Goal: Information Seeking & Learning: Learn about a topic

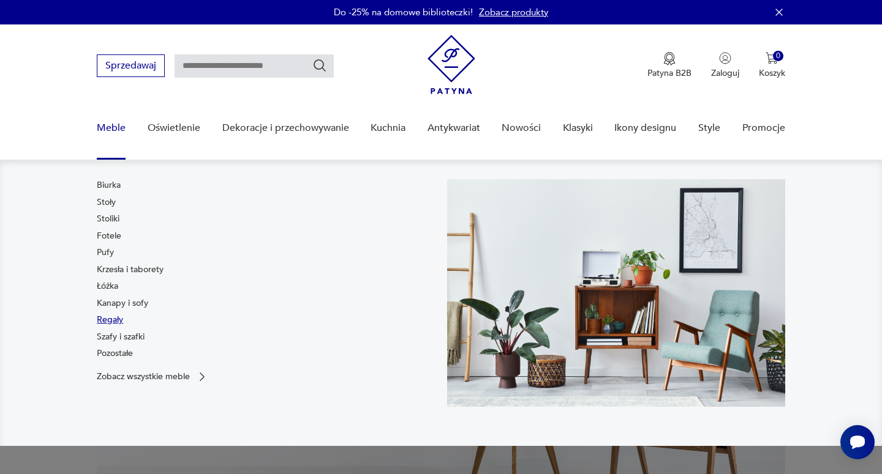
click at [113, 321] on link "Regały" at bounding box center [110, 320] width 26 height 12
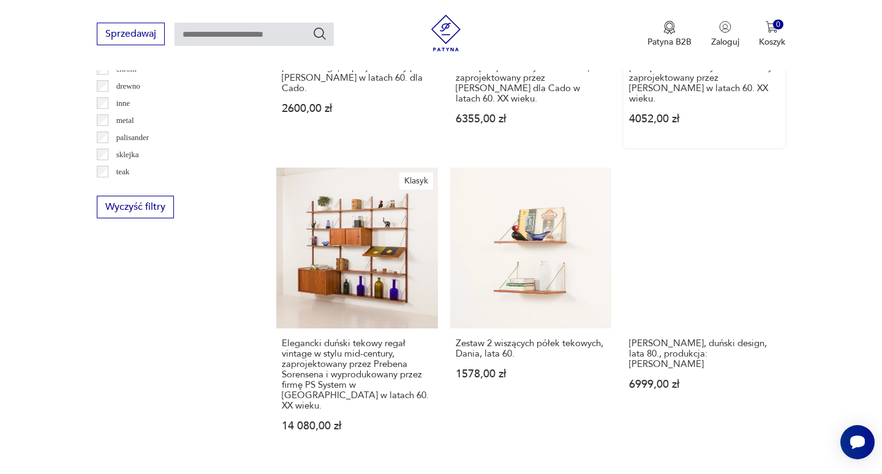
scroll to position [1398, 0]
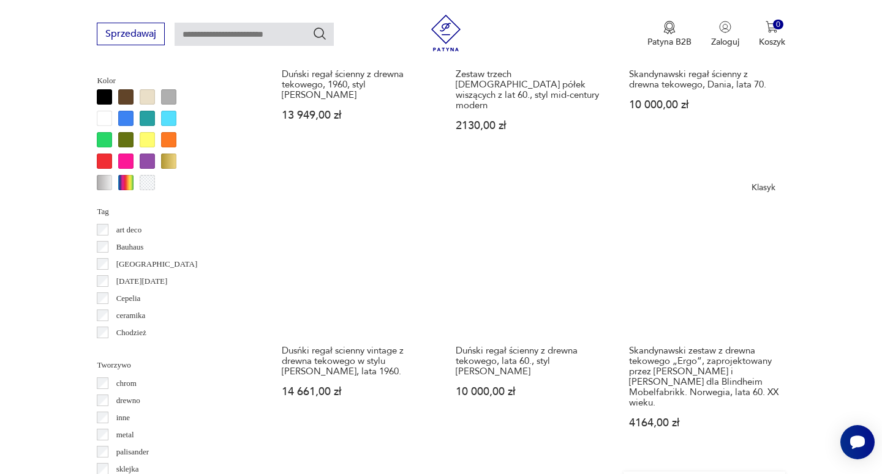
scroll to position [1185, 0]
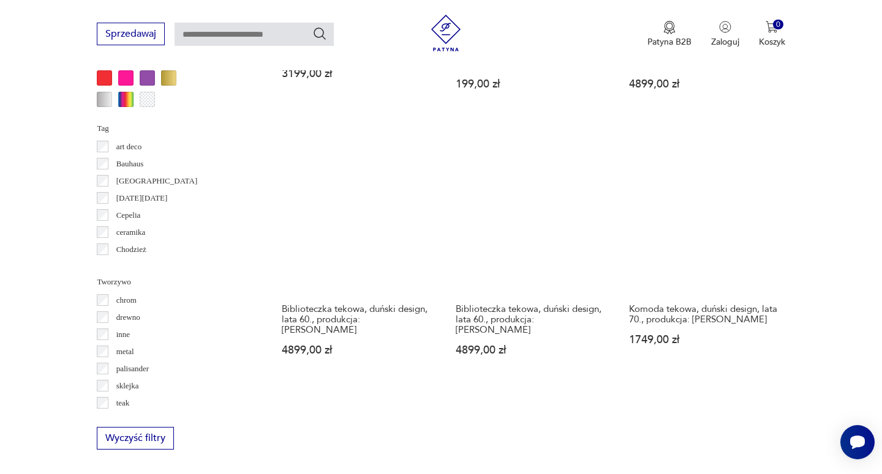
scroll to position [1270, 0]
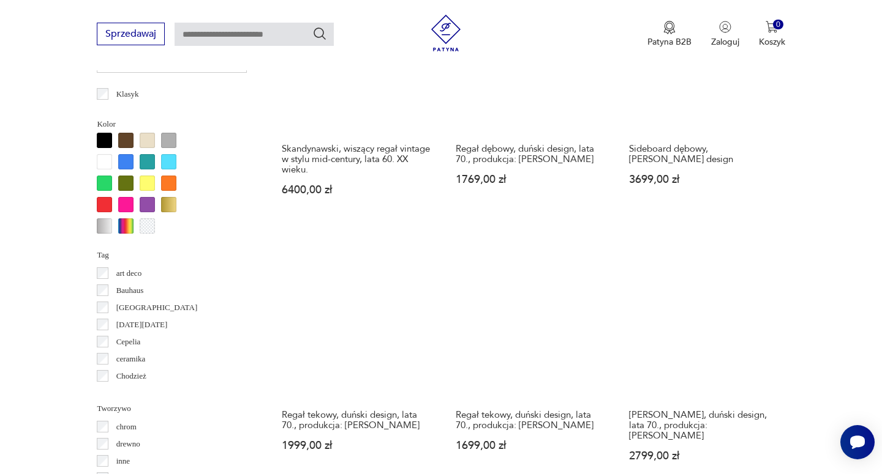
scroll to position [1319, 0]
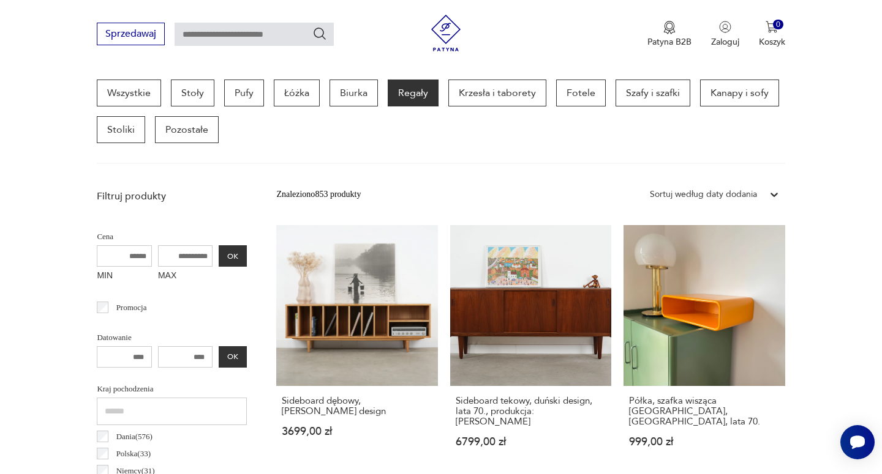
click at [274, 27] on input "text" at bounding box center [253, 34] width 159 height 23
type input "*****"
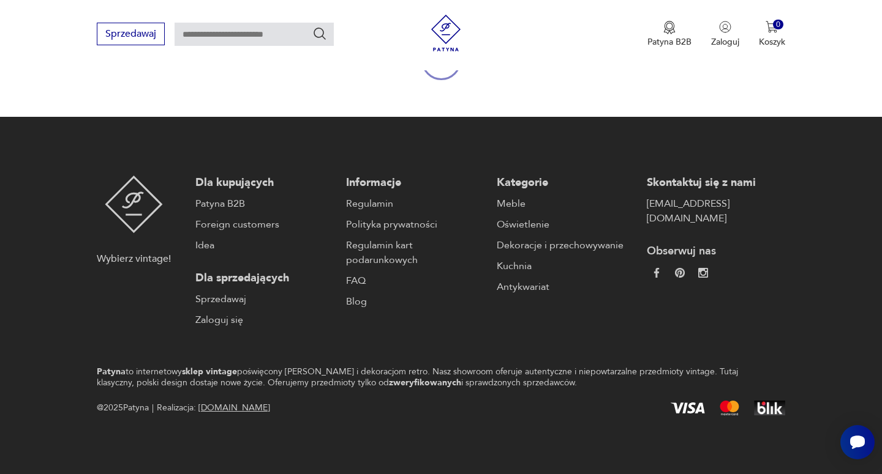
type input "*****"
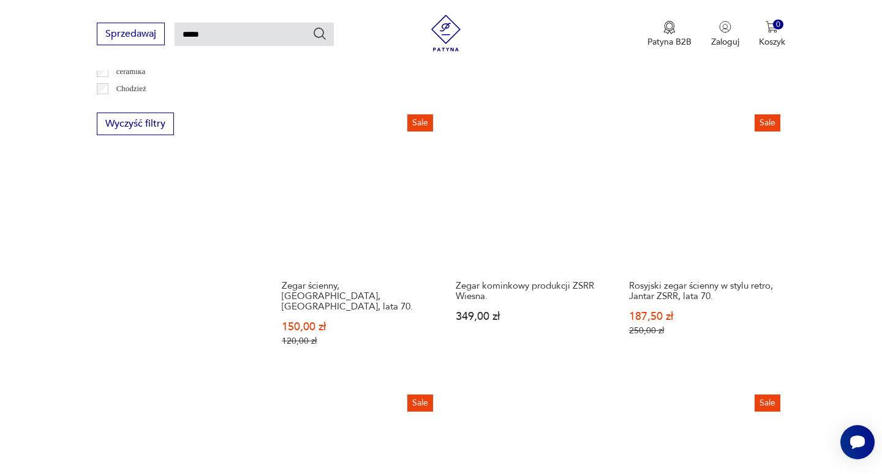
scroll to position [951, 0]
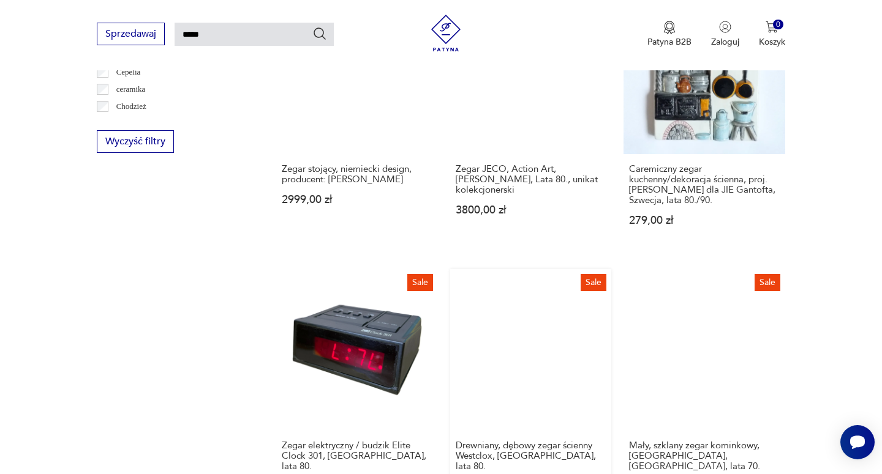
scroll to position [994, 0]
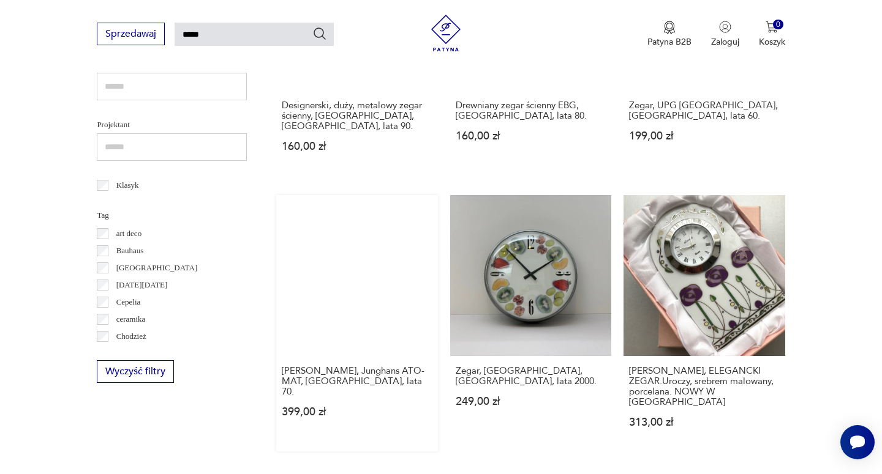
scroll to position [875, 0]
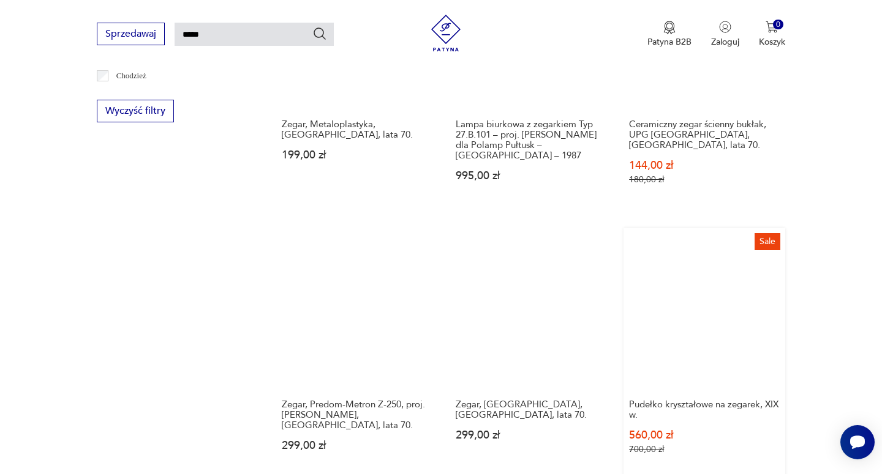
scroll to position [884, 0]
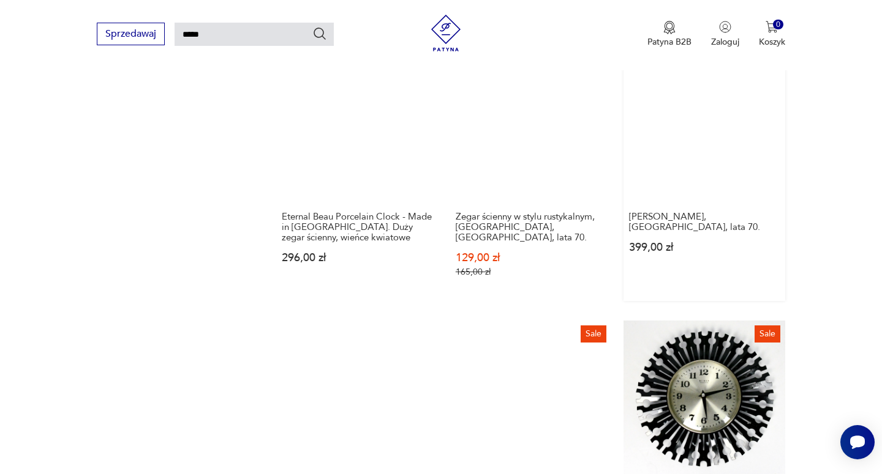
scroll to position [1109, 0]
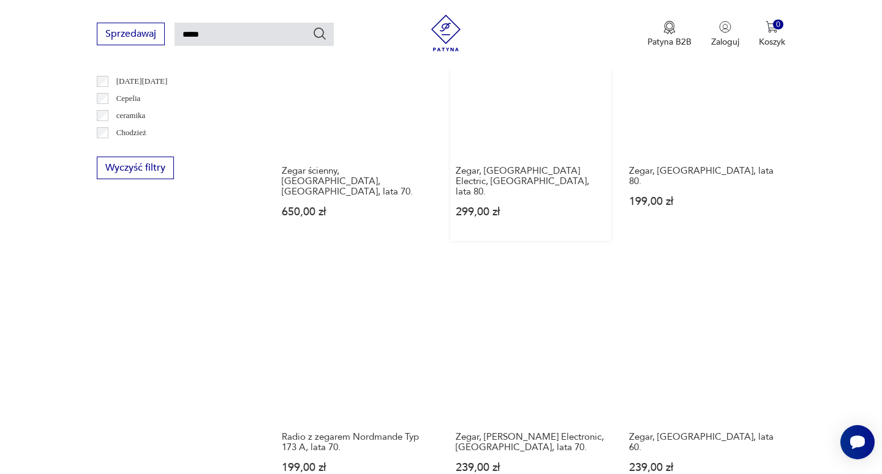
scroll to position [867, 0]
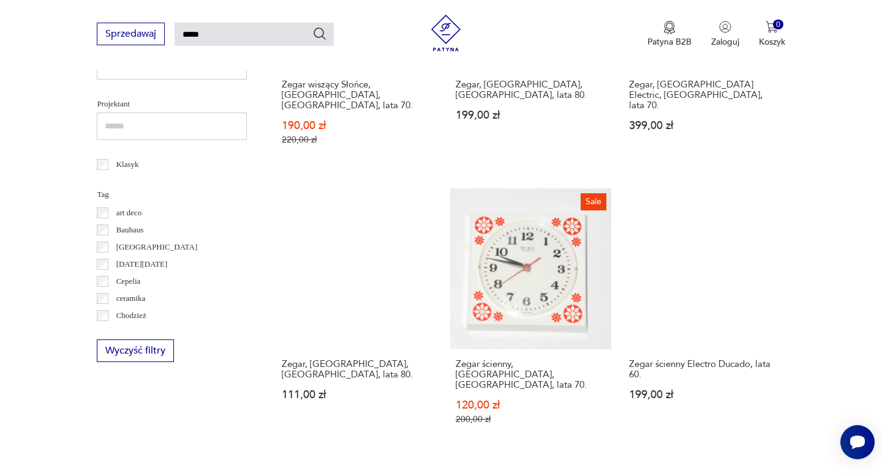
scroll to position [924, 0]
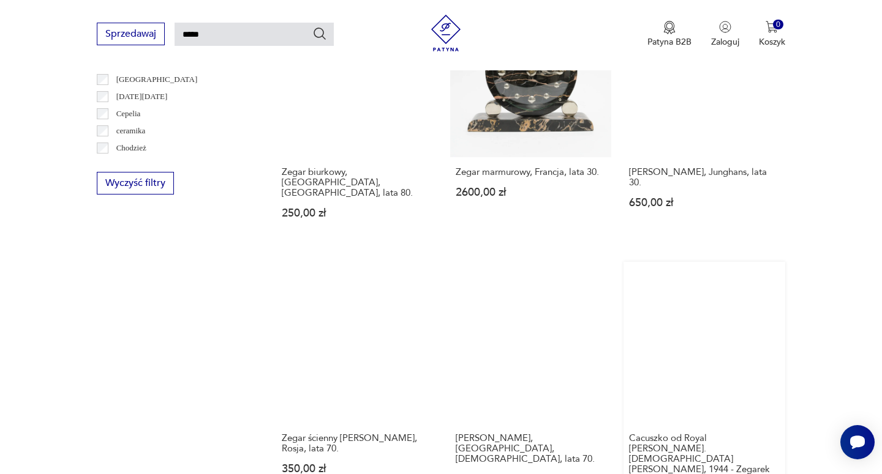
scroll to position [825, 0]
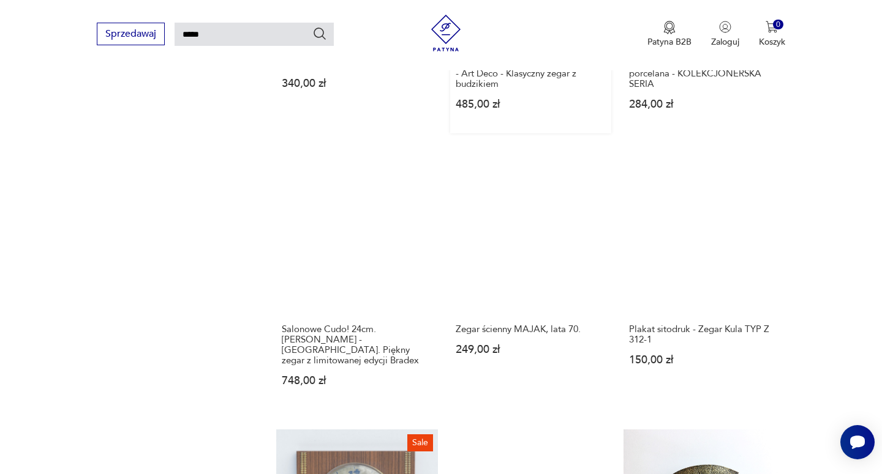
scroll to position [1066, 0]
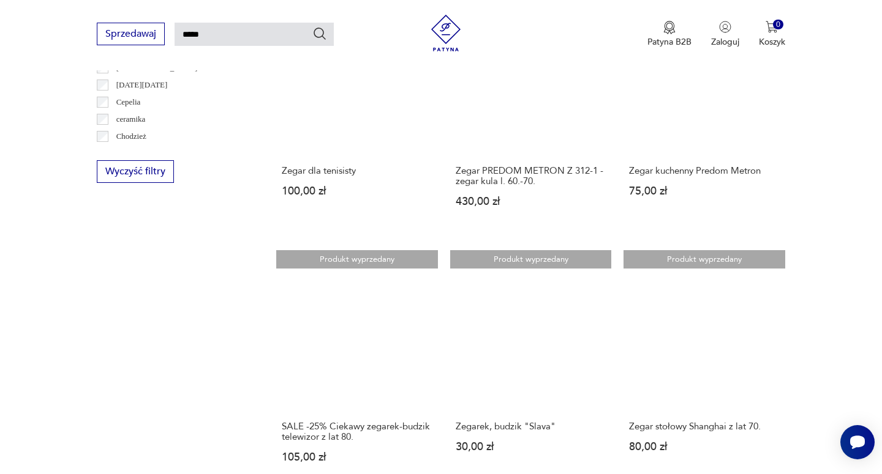
scroll to position [829, 0]
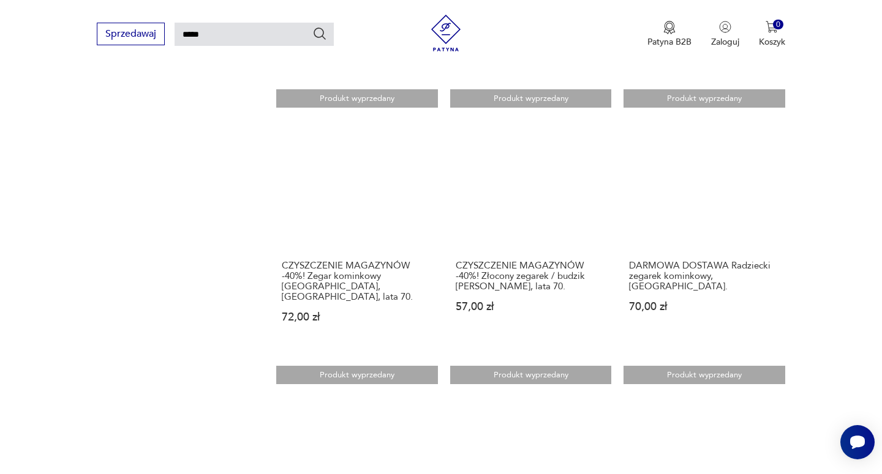
scroll to position [1020, 0]
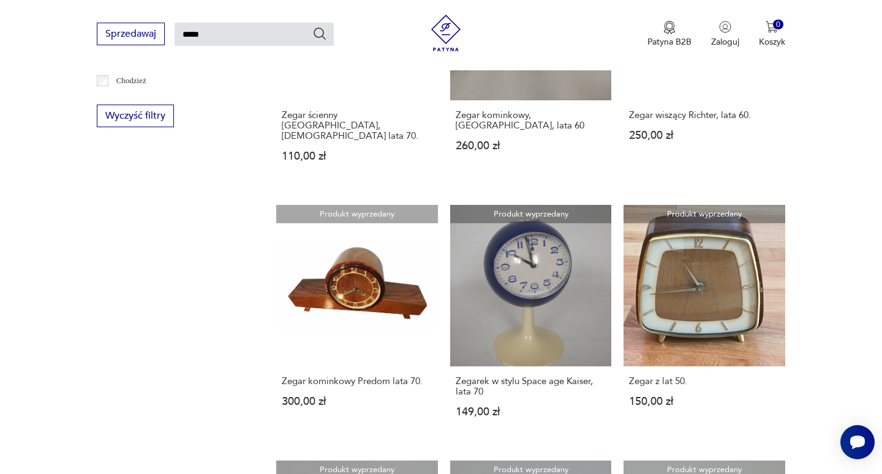
scroll to position [892, 0]
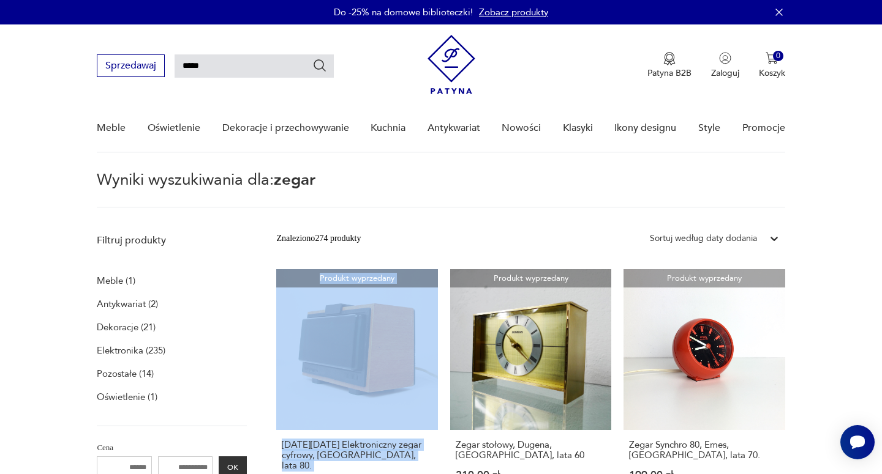
click at [451, 54] on img at bounding box center [451, 64] width 48 height 59
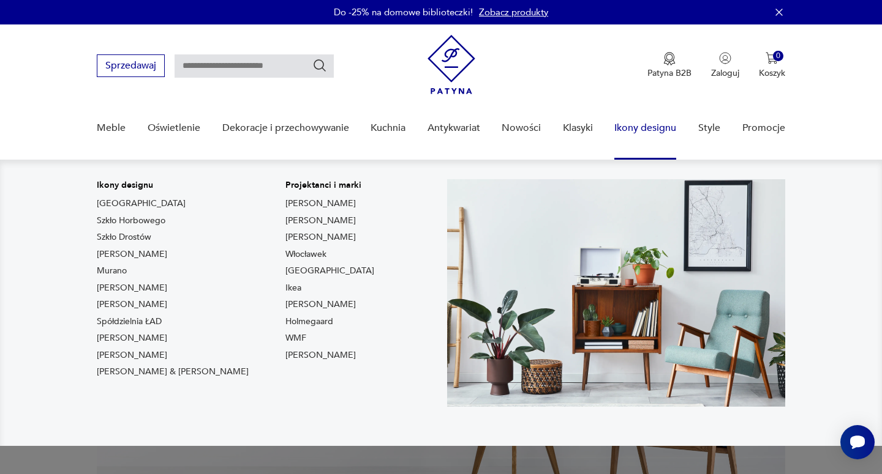
click at [633, 122] on link "Ikony designu" at bounding box center [645, 128] width 62 height 47
click at [649, 142] on link "Ikony designu" at bounding box center [645, 128] width 62 height 47
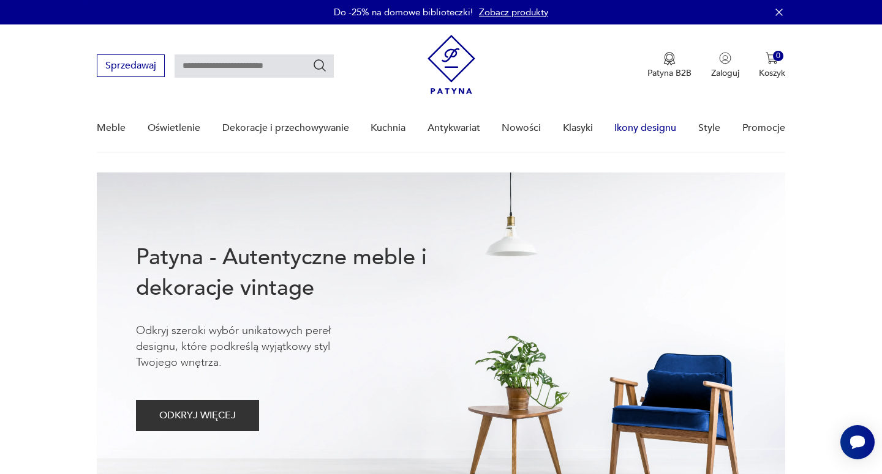
click at [653, 125] on link "Ikony designu" at bounding box center [645, 128] width 62 height 47
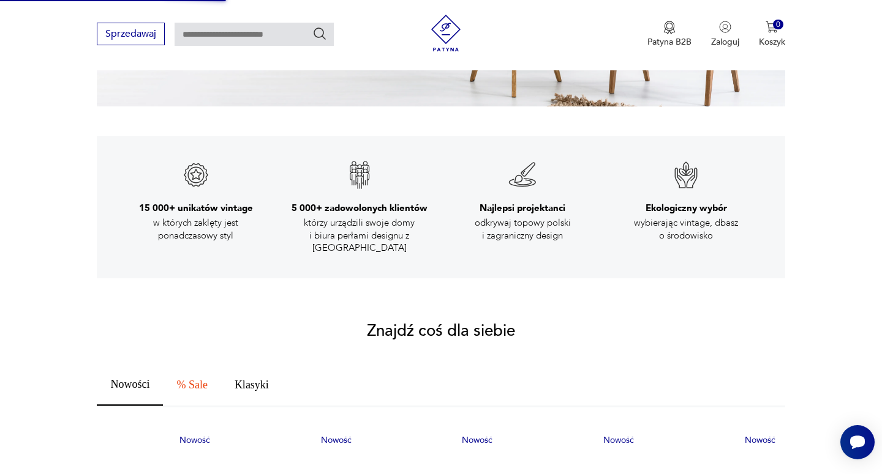
scroll to position [631, 0]
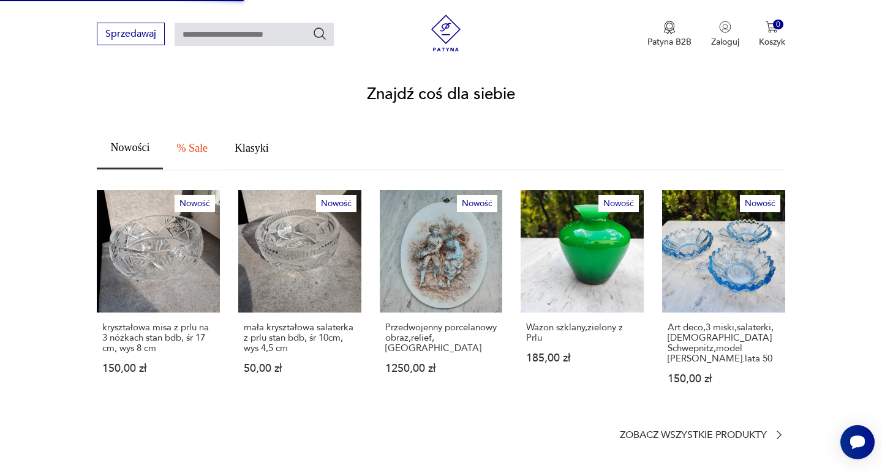
click at [201, 143] on span "% Sale" at bounding box center [191, 148] width 31 height 11
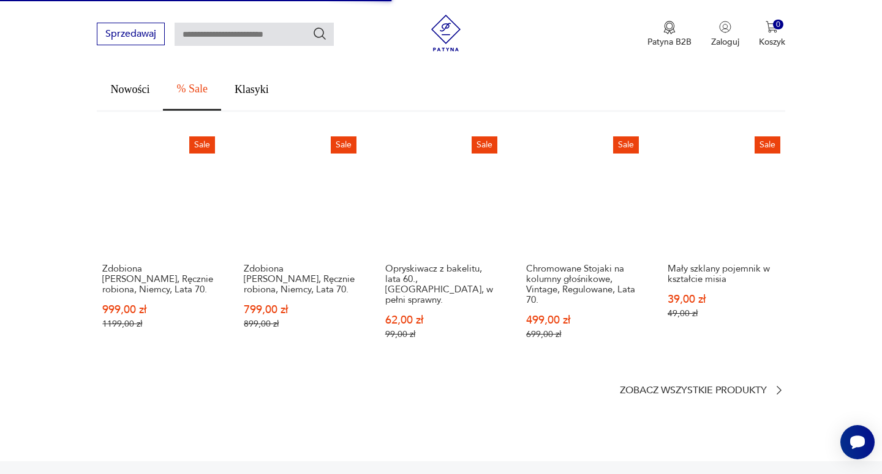
scroll to position [693, 0]
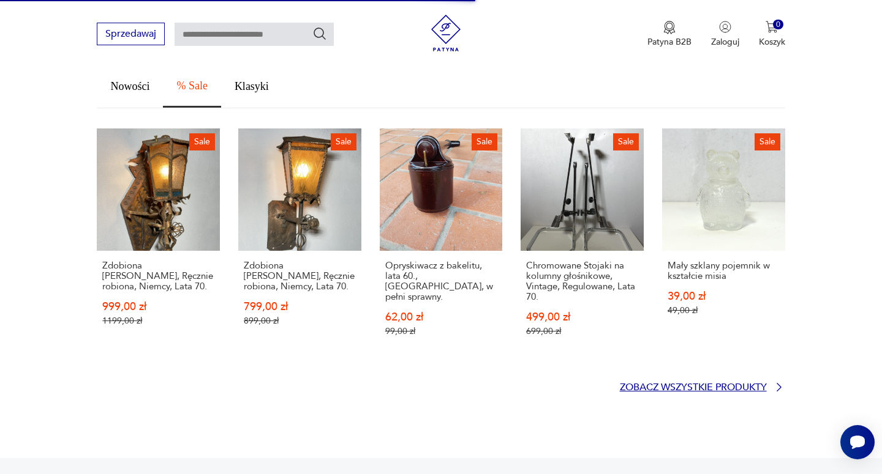
click at [733, 384] on p "Zobacz wszystkie produkty" at bounding box center [693, 388] width 147 height 8
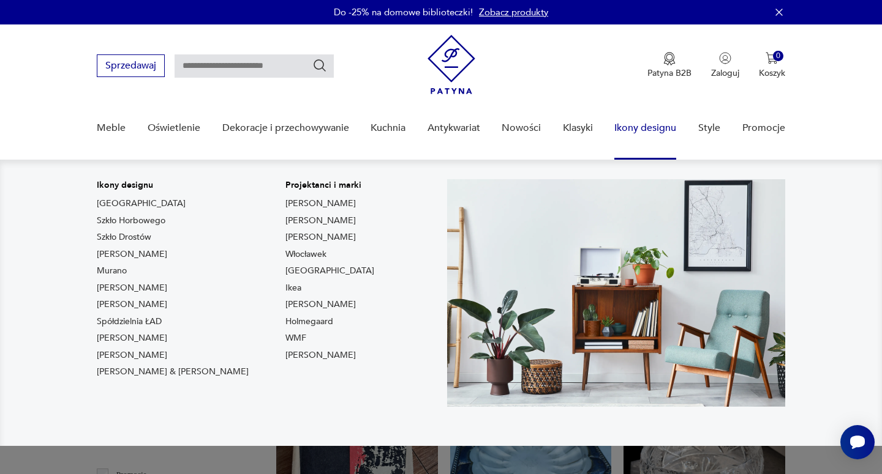
click at [666, 138] on link "Ikony designu" at bounding box center [645, 128] width 62 height 47
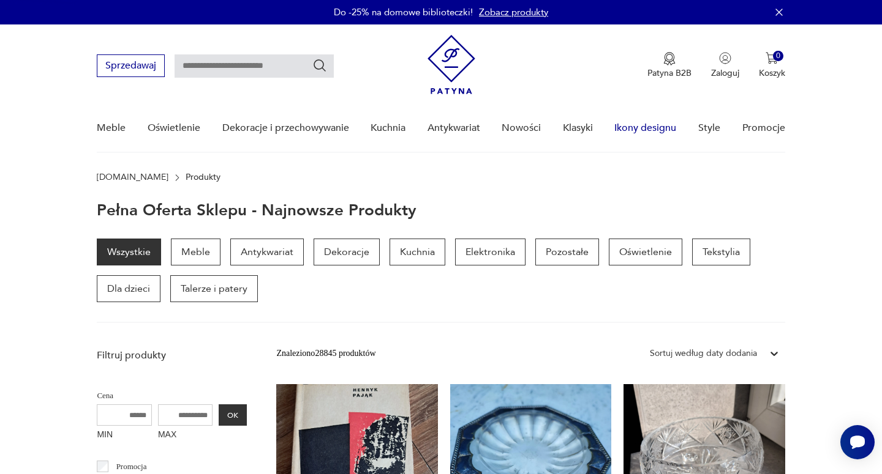
click at [637, 129] on link "Ikony designu" at bounding box center [645, 128] width 62 height 47
click at [566, 127] on link "Klasyki" at bounding box center [578, 128] width 30 height 47
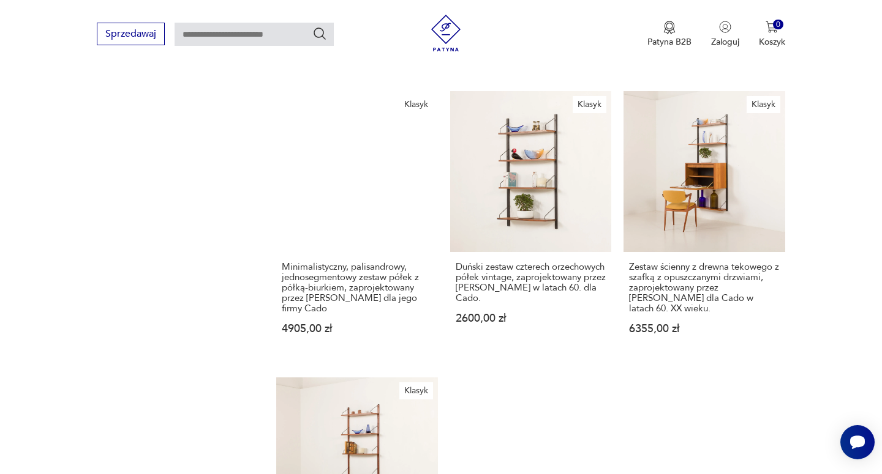
scroll to position [1275, 0]
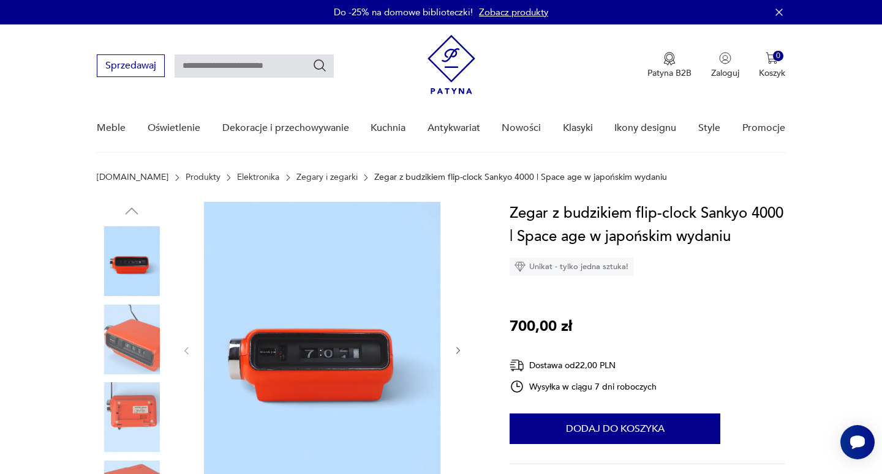
scroll to position [56, 0]
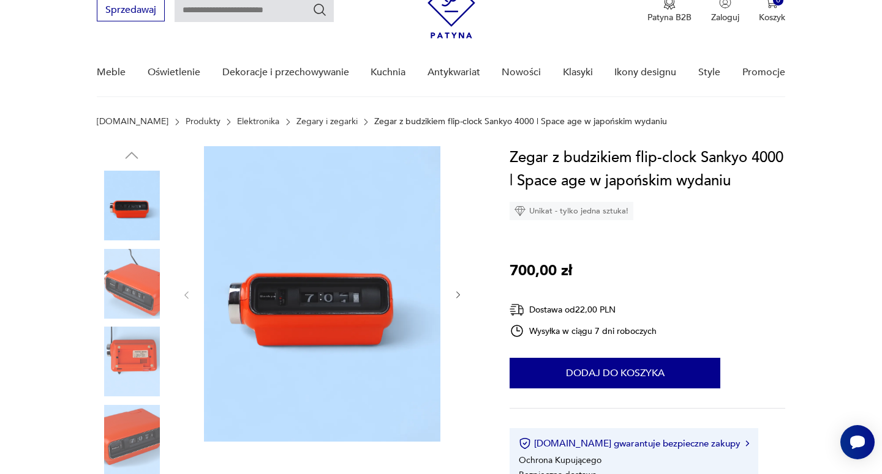
click at [155, 294] on img at bounding box center [132, 284] width 70 height 70
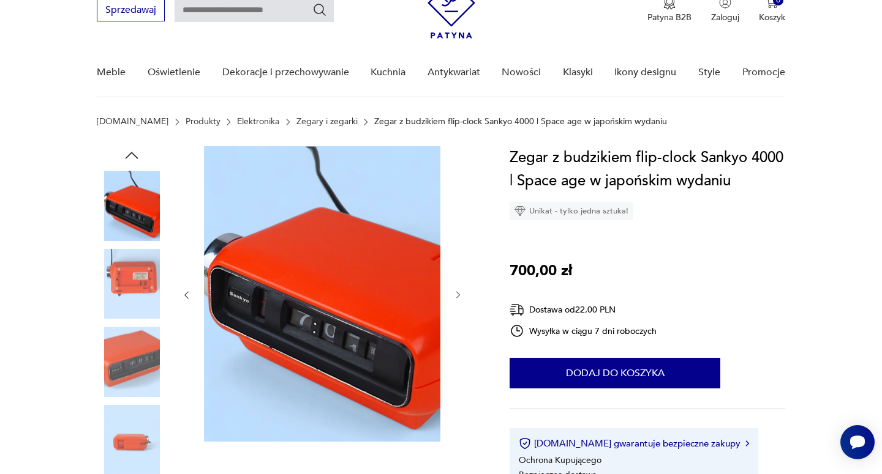
click at [139, 337] on img at bounding box center [132, 362] width 70 height 70
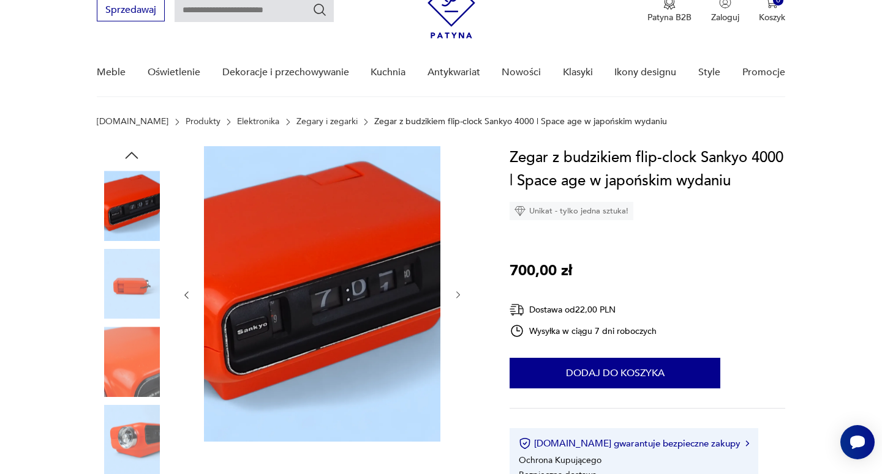
click at [126, 419] on img at bounding box center [132, 440] width 70 height 70
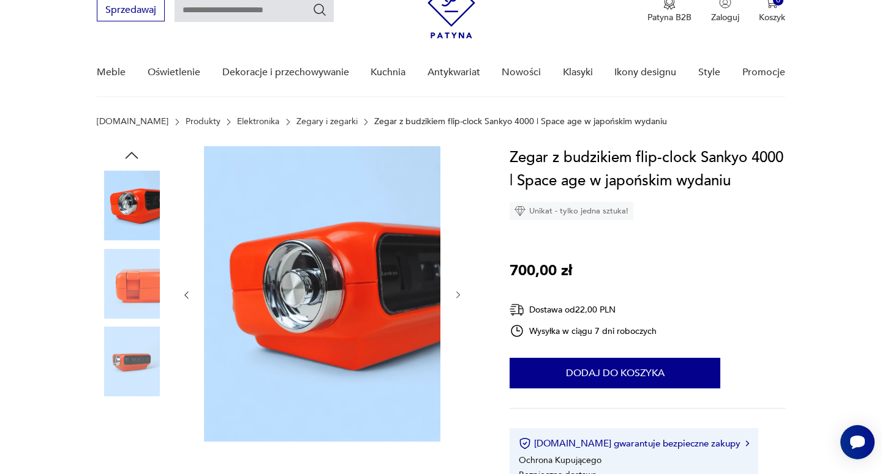
click at [148, 198] on img at bounding box center [132, 206] width 70 height 70
click at [135, 157] on icon "button" at bounding box center [131, 155] width 18 height 18
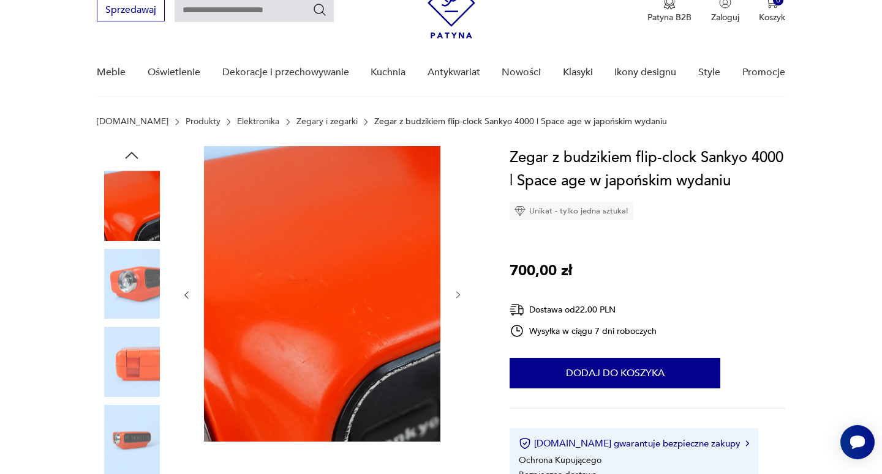
click at [140, 198] on img at bounding box center [132, 206] width 70 height 70
click at [114, 289] on img at bounding box center [132, 284] width 70 height 70
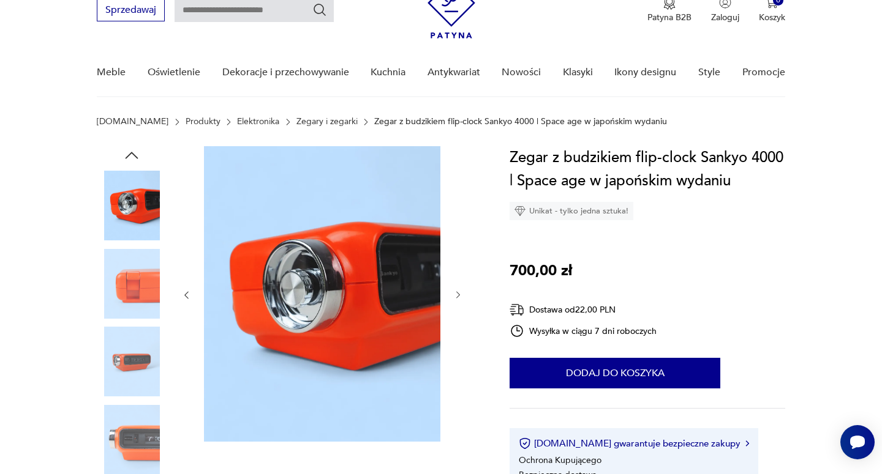
click at [132, 152] on icon "button" at bounding box center [131, 155] width 13 height 7
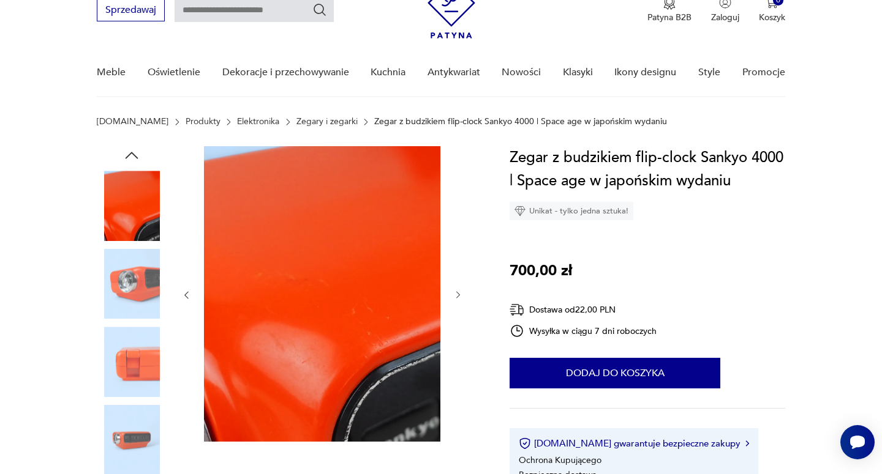
click at [132, 152] on icon "button" at bounding box center [131, 155] width 13 height 7
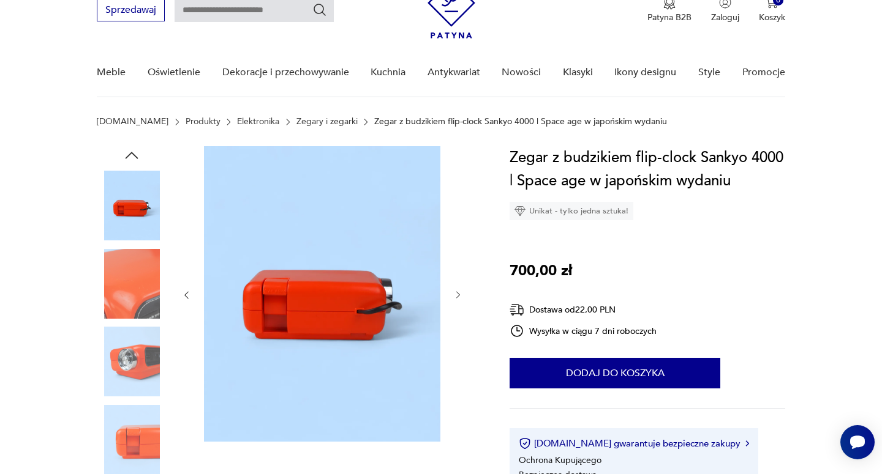
click at [132, 152] on icon "button" at bounding box center [131, 155] width 13 height 7
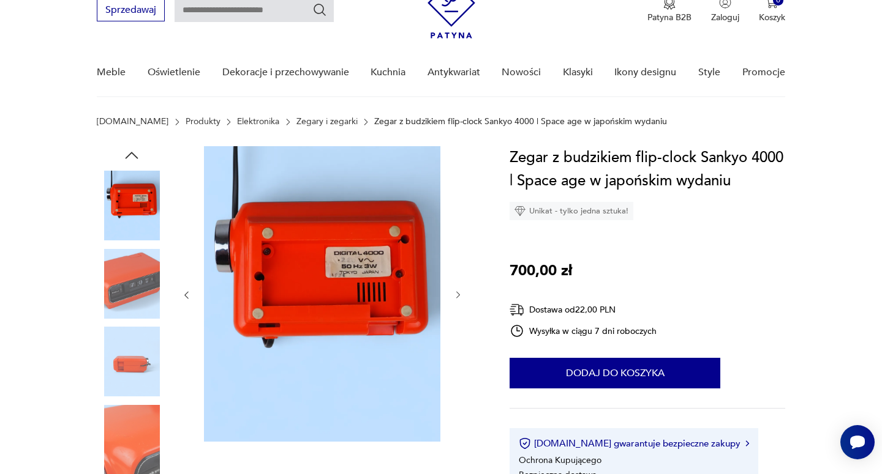
click at [132, 152] on icon "button" at bounding box center [131, 155] width 13 height 7
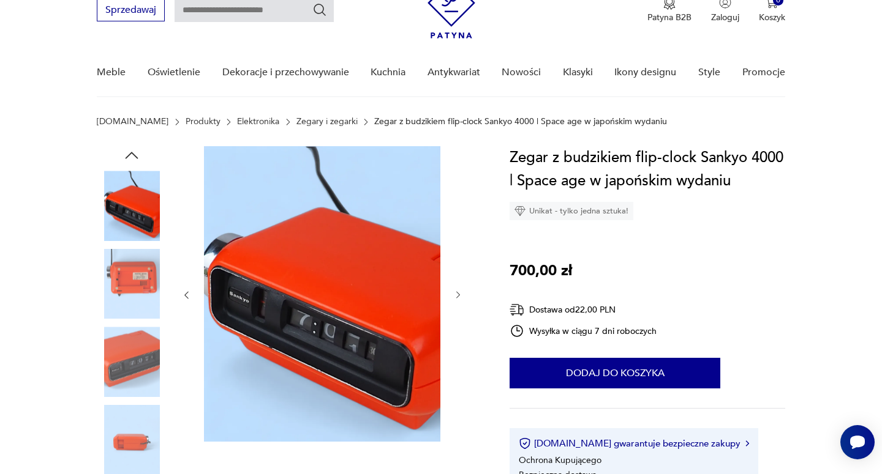
click at [132, 152] on icon "button" at bounding box center [131, 155] width 13 height 7
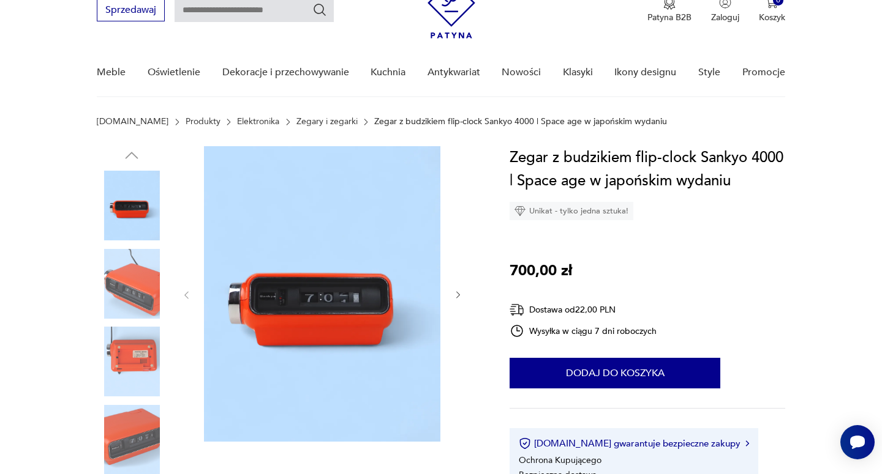
click at [134, 216] on img at bounding box center [132, 206] width 70 height 70
click at [335, 321] on img at bounding box center [322, 294] width 236 height 296
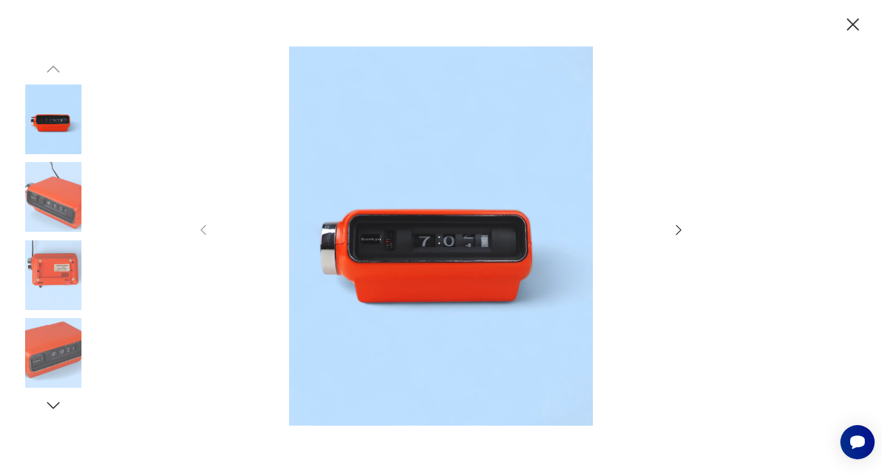
click at [853, 17] on icon "button" at bounding box center [852, 24] width 21 height 21
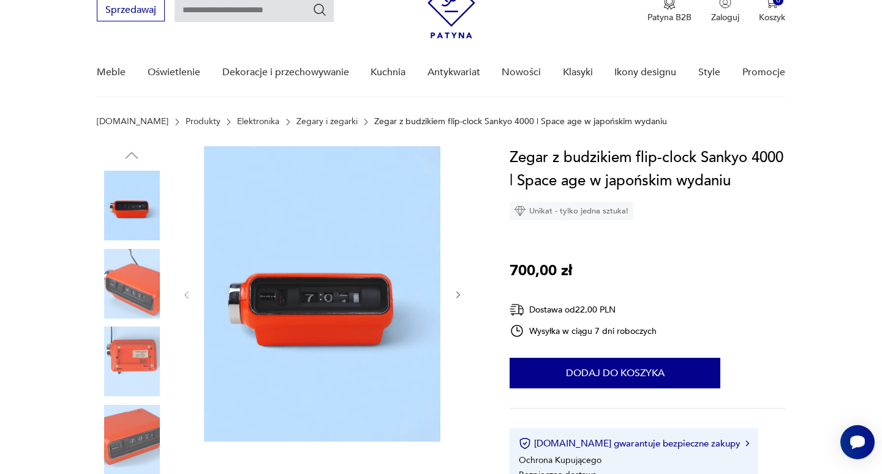
click at [453, 292] on icon "button" at bounding box center [458, 295] width 10 height 10
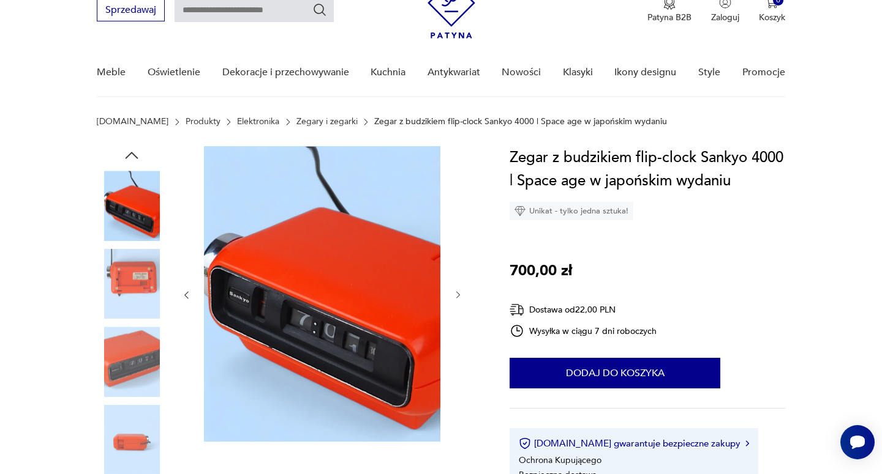
click at [453, 298] on icon "button" at bounding box center [458, 295] width 10 height 10
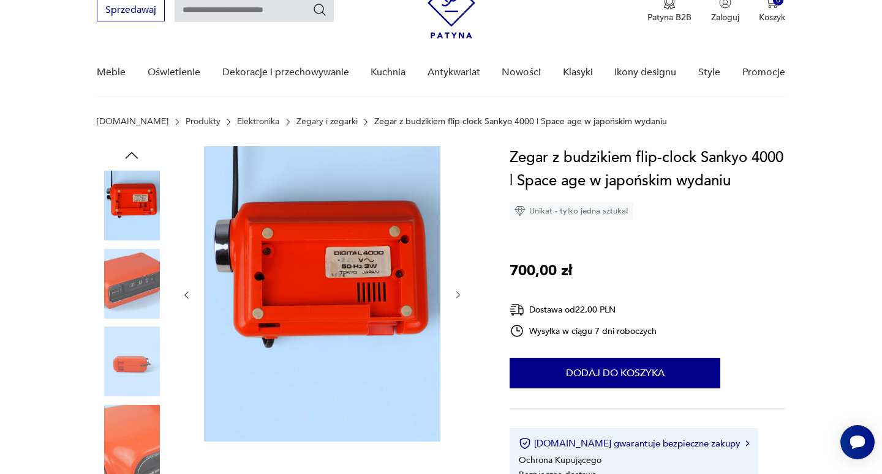
click at [453, 298] on icon "button" at bounding box center [458, 295] width 10 height 10
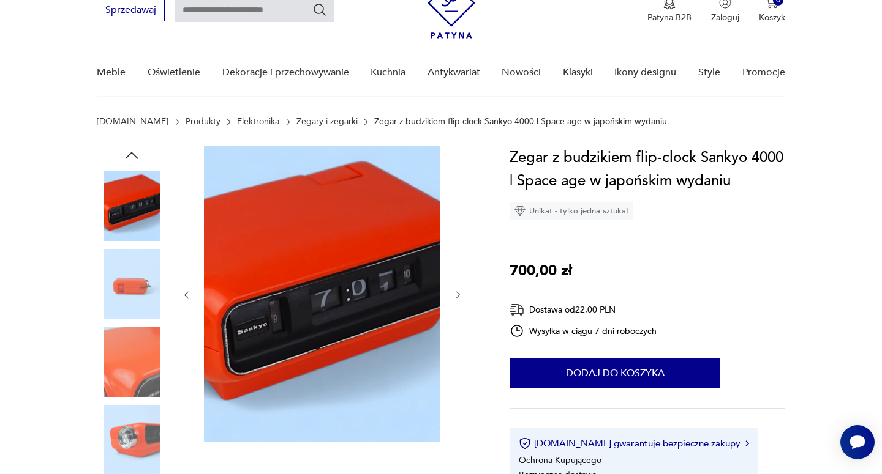
click at [453, 298] on icon "button" at bounding box center [458, 295] width 10 height 10
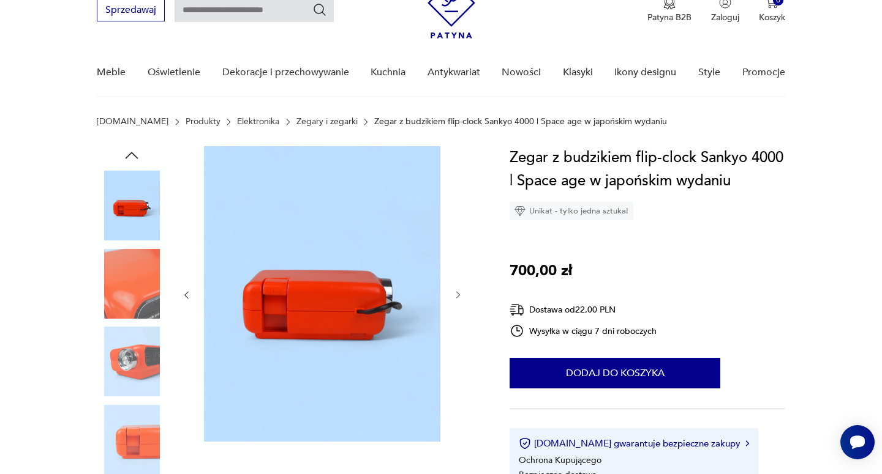
click at [453, 298] on icon "button" at bounding box center [458, 295] width 10 height 10
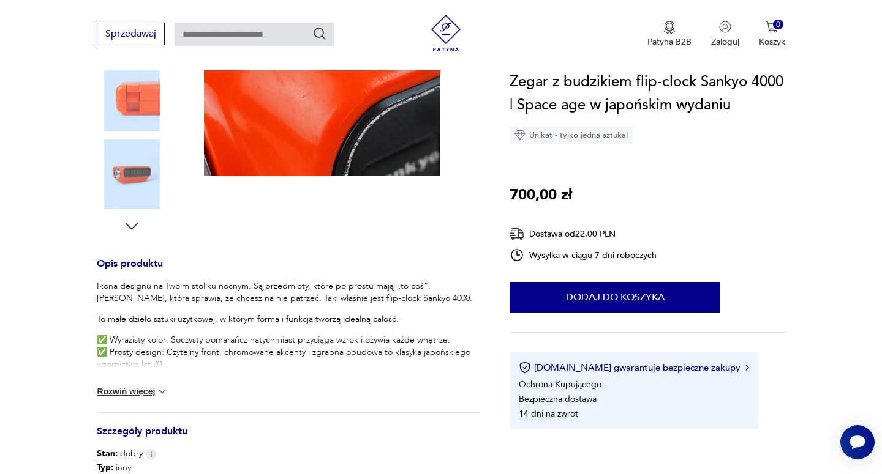
scroll to position [493, 0]
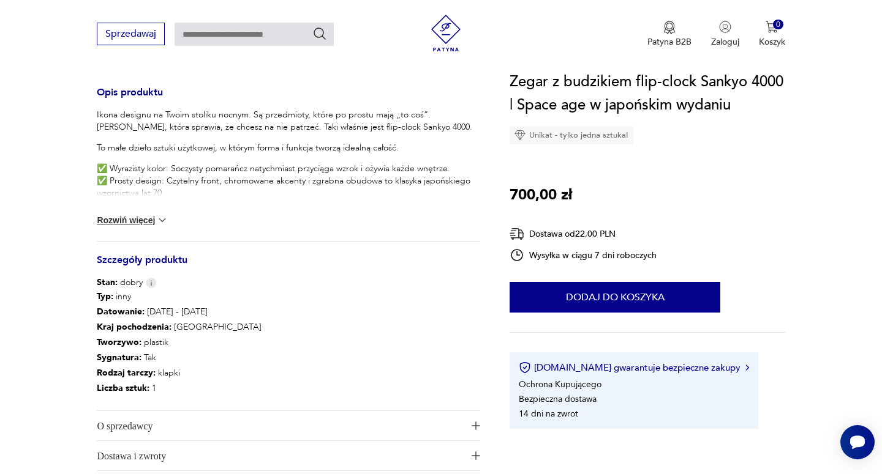
click at [150, 222] on button "Rozwiń więcej" at bounding box center [132, 220] width 71 height 12
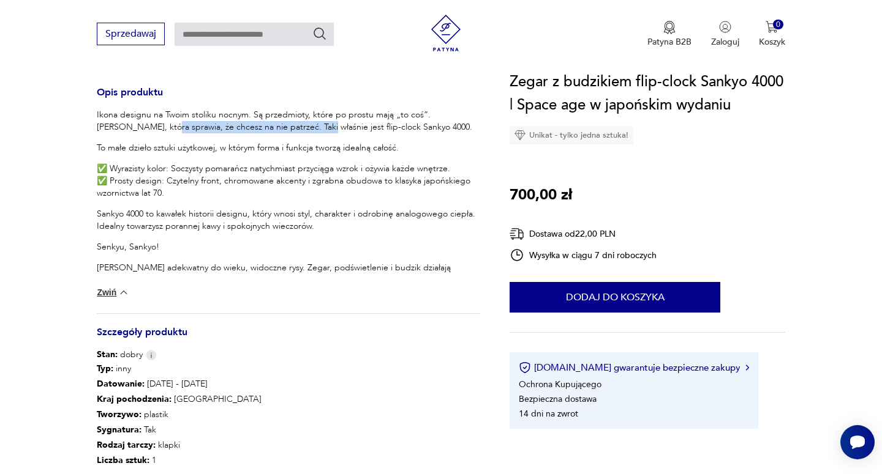
drag, startPoint x: 126, startPoint y: 130, endPoint x: 281, endPoint y: 132, distance: 154.9
click at [281, 132] on p "Ikona designu na Twoim stoliku nocnym. Są przedmioty, które po prostu mają „to …" at bounding box center [288, 121] width 383 height 24
drag, startPoint x: 346, startPoint y: 127, endPoint x: 393, endPoint y: 126, distance: 46.5
click at [393, 126] on p "Ikona designu na Twoim stoliku nocnym. Są przedmioty, które po prostu mają „to …" at bounding box center [288, 121] width 383 height 24
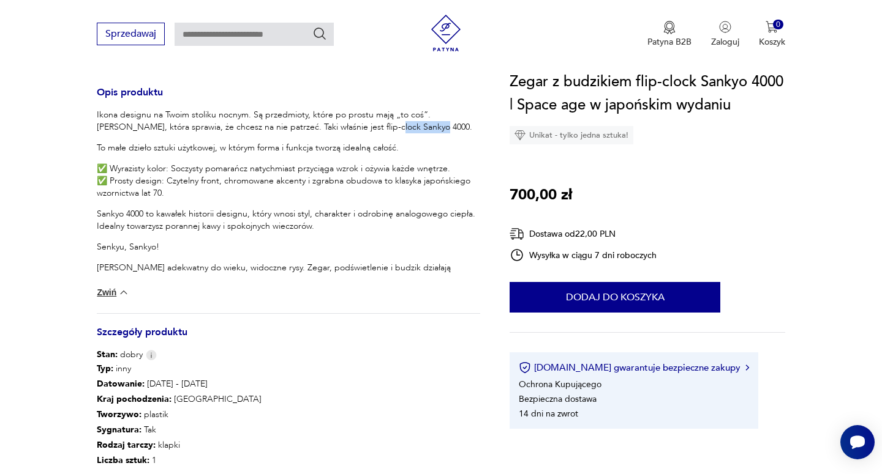
copy p "Sankyo 4000"
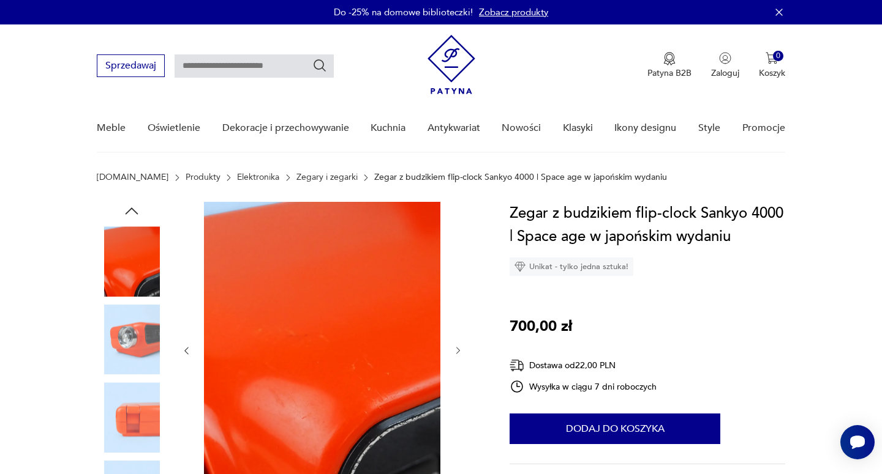
scroll to position [0, 0]
click at [139, 329] on img at bounding box center [132, 340] width 70 height 70
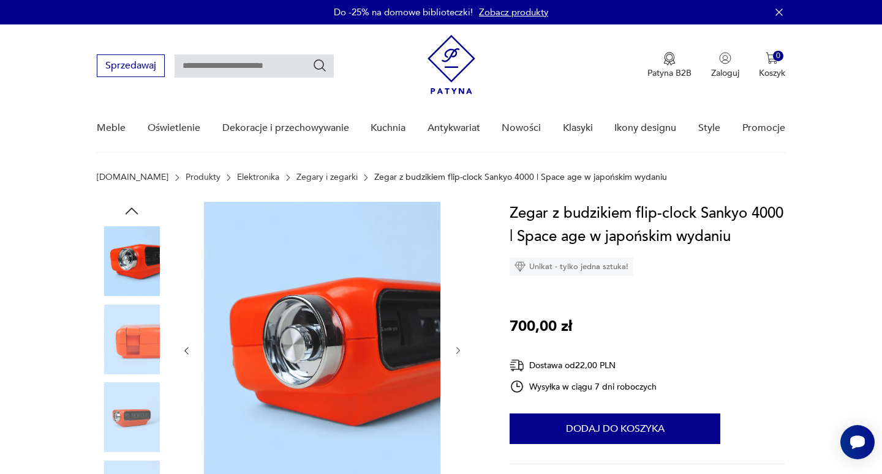
click at [130, 207] on icon "button" at bounding box center [131, 211] width 18 height 18
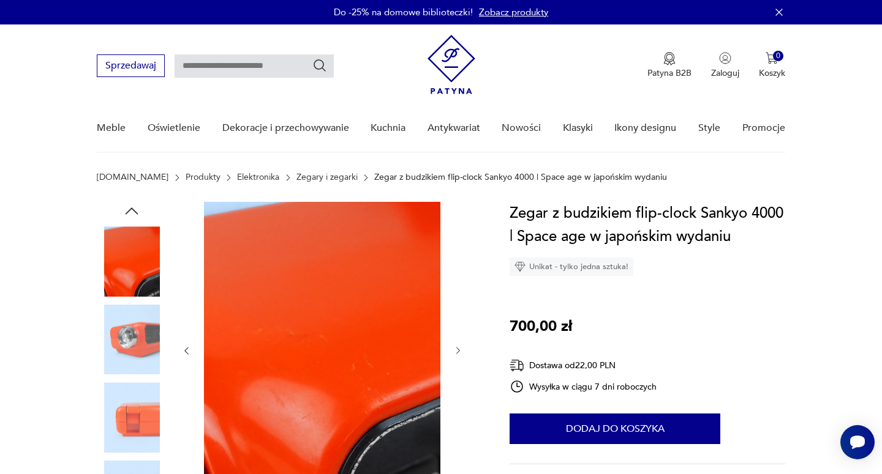
click at [130, 207] on icon "button" at bounding box center [131, 211] width 18 height 18
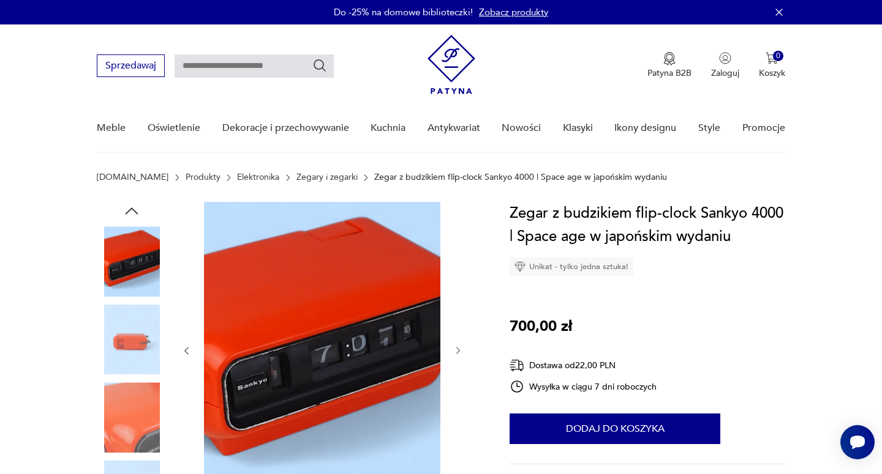
click at [130, 207] on icon "button" at bounding box center [131, 211] width 18 height 18
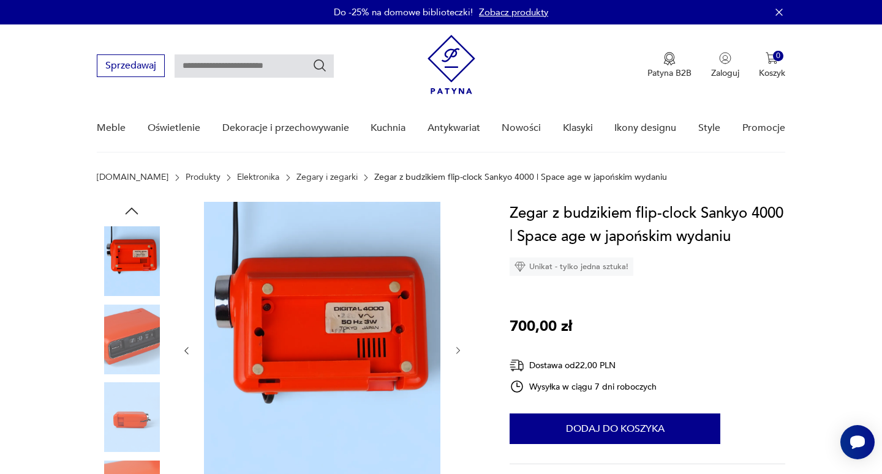
click at [130, 207] on icon "button" at bounding box center [131, 211] width 18 height 18
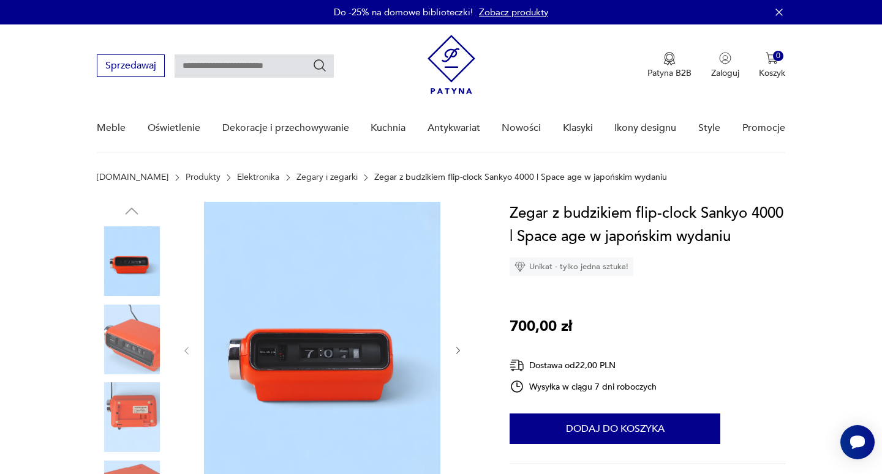
click at [120, 280] on img at bounding box center [132, 262] width 70 height 70
click at [337, 335] on img at bounding box center [322, 350] width 236 height 296
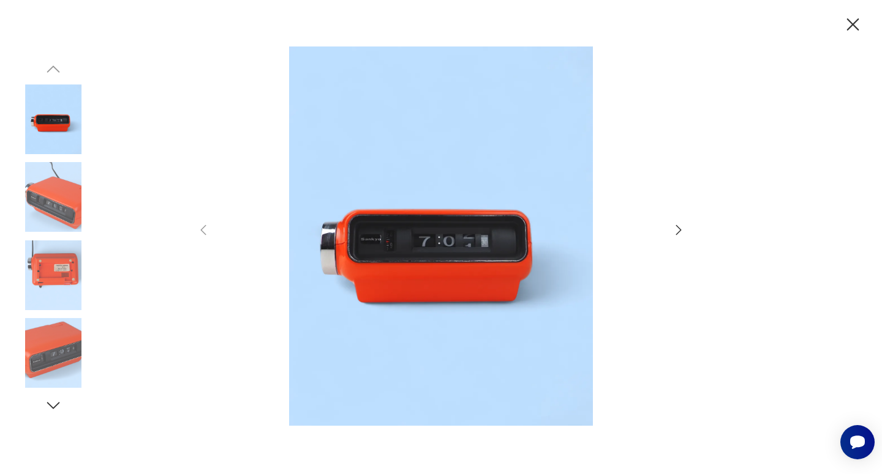
click at [861, 24] on icon "button" at bounding box center [852, 24] width 21 height 21
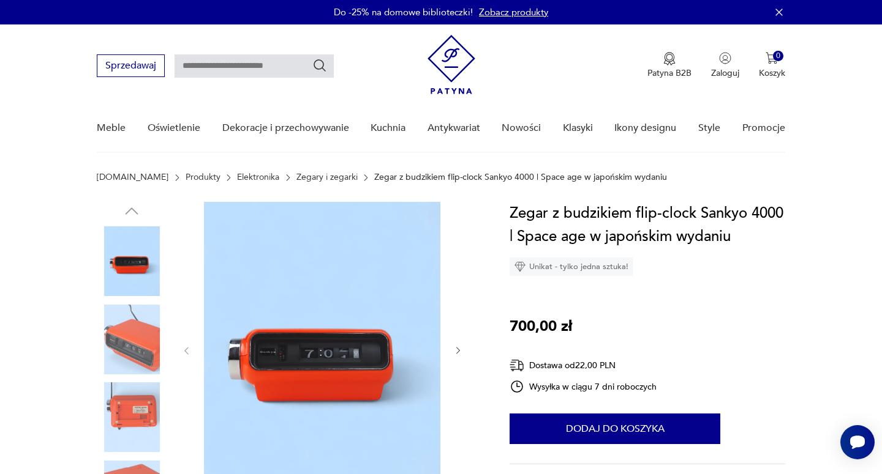
click at [632, 5] on div "Do -25% na domowe biblioteczki! Zobacz produkty" at bounding box center [441, 12] width 882 height 24
click at [633, 0] on div "Do -25% na domowe biblioteczki! Zobacz produkty" at bounding box center [441, 12] width 882 height 24
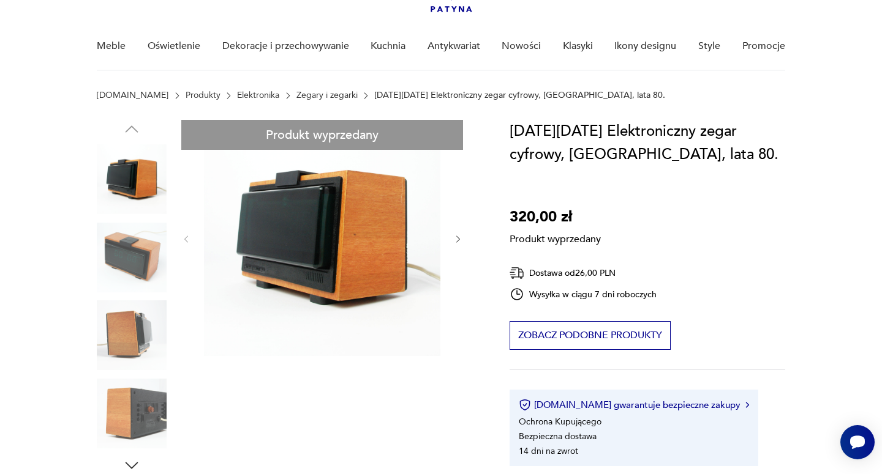
scroll to position [88, 0]
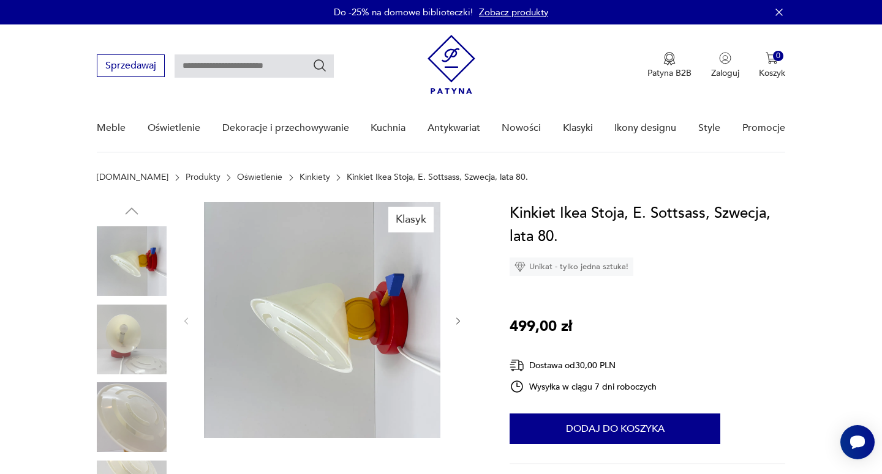
click at [134, 326] on img at bounding box center [132, 340] width 70 height 70
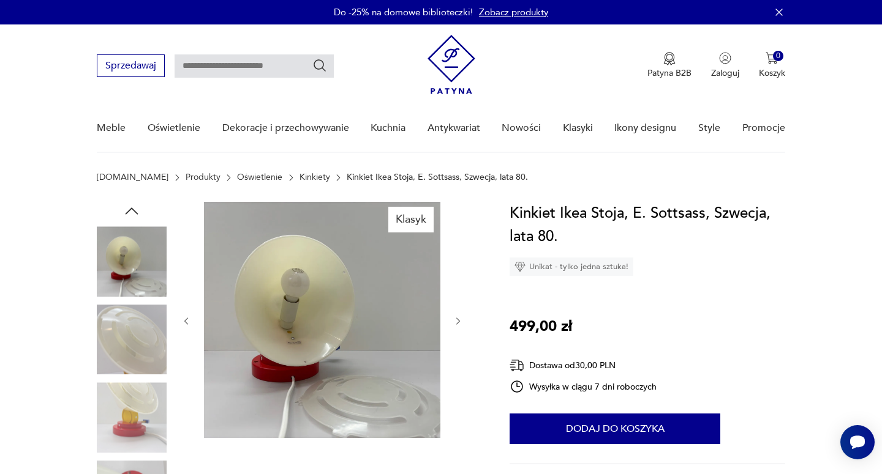
click at [125, 402] on img at bounding box center [132, 418] width 70 height 70
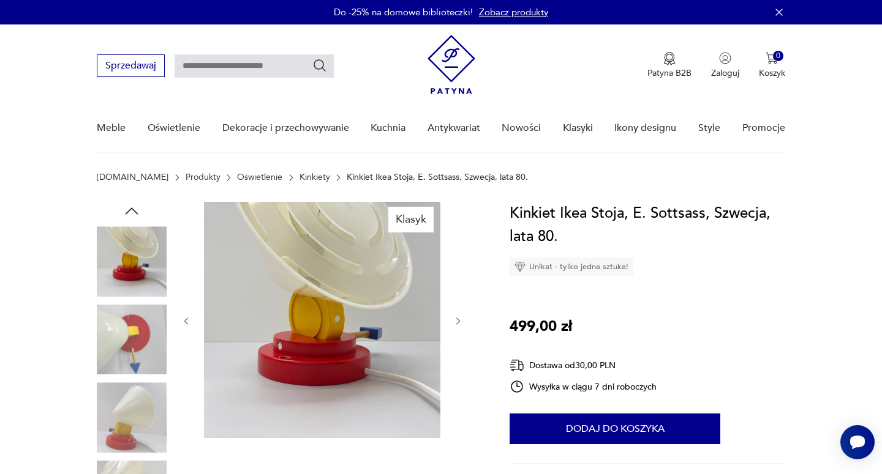
click at [463, 64] on img at bounding box center [451, 64] width 48 height 59
